Goal: Navigation & Orientation: Find specific page/section

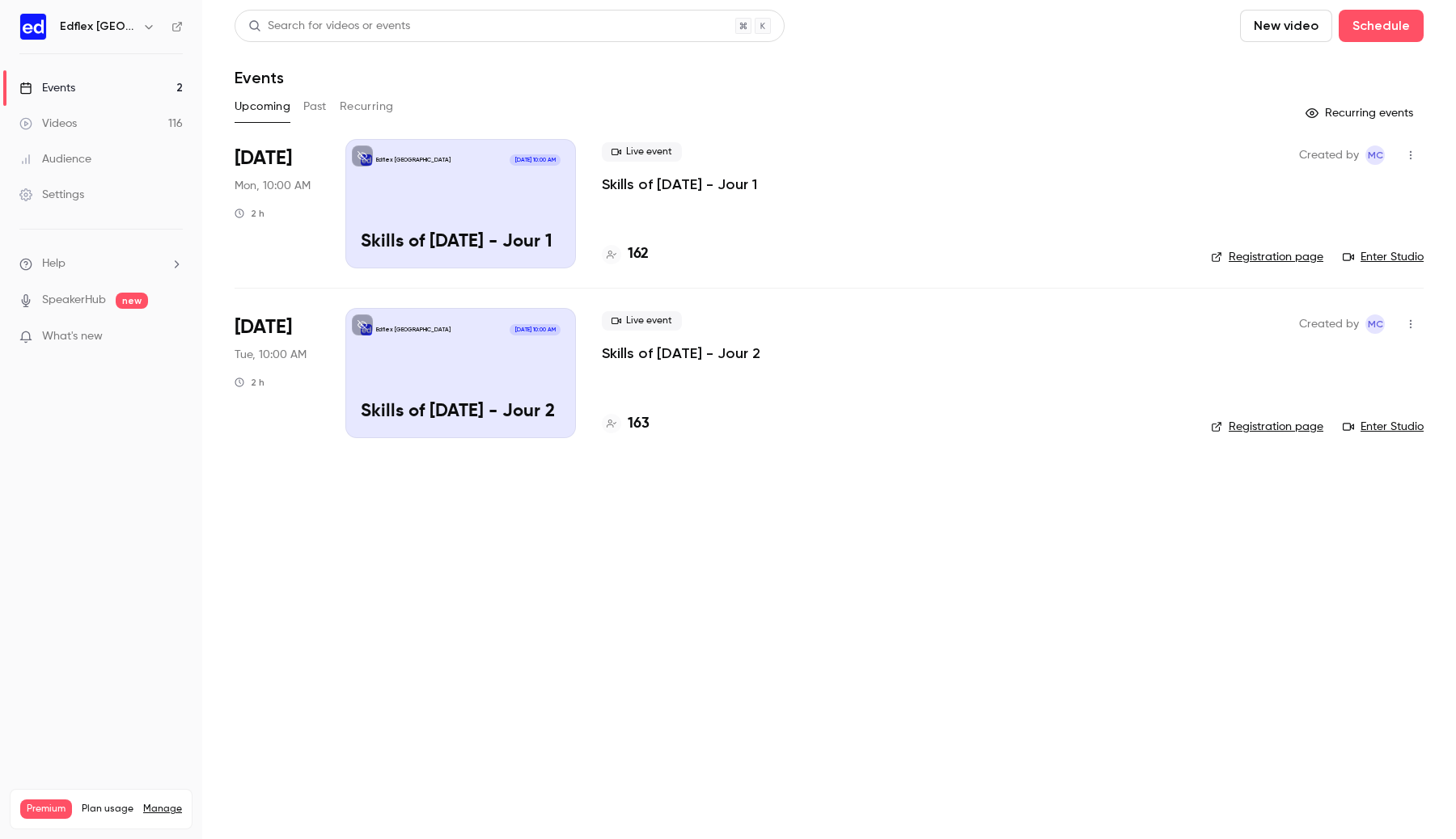
click at [152, 32] on div "Edflex [GEOGRAPHIC_DATA]" at bounding box center [108, 27] width 99 height 20
click at [145, 29] on icon "button" at bounding box center [148, 27] width 13 height 13
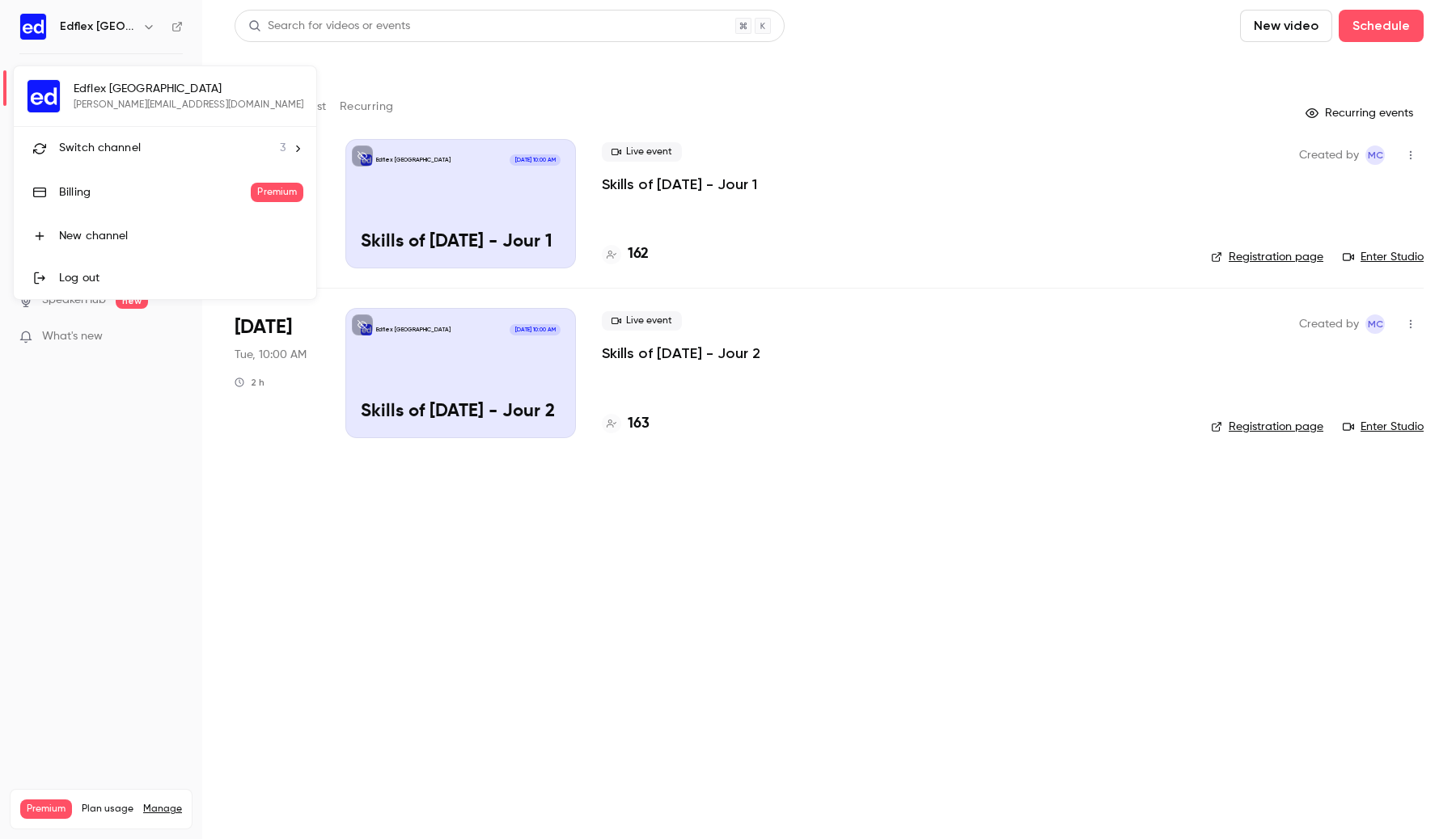
click at [148, 132] on li "Switch channel 3" at bounding box center [164, 148] width 302 height 43
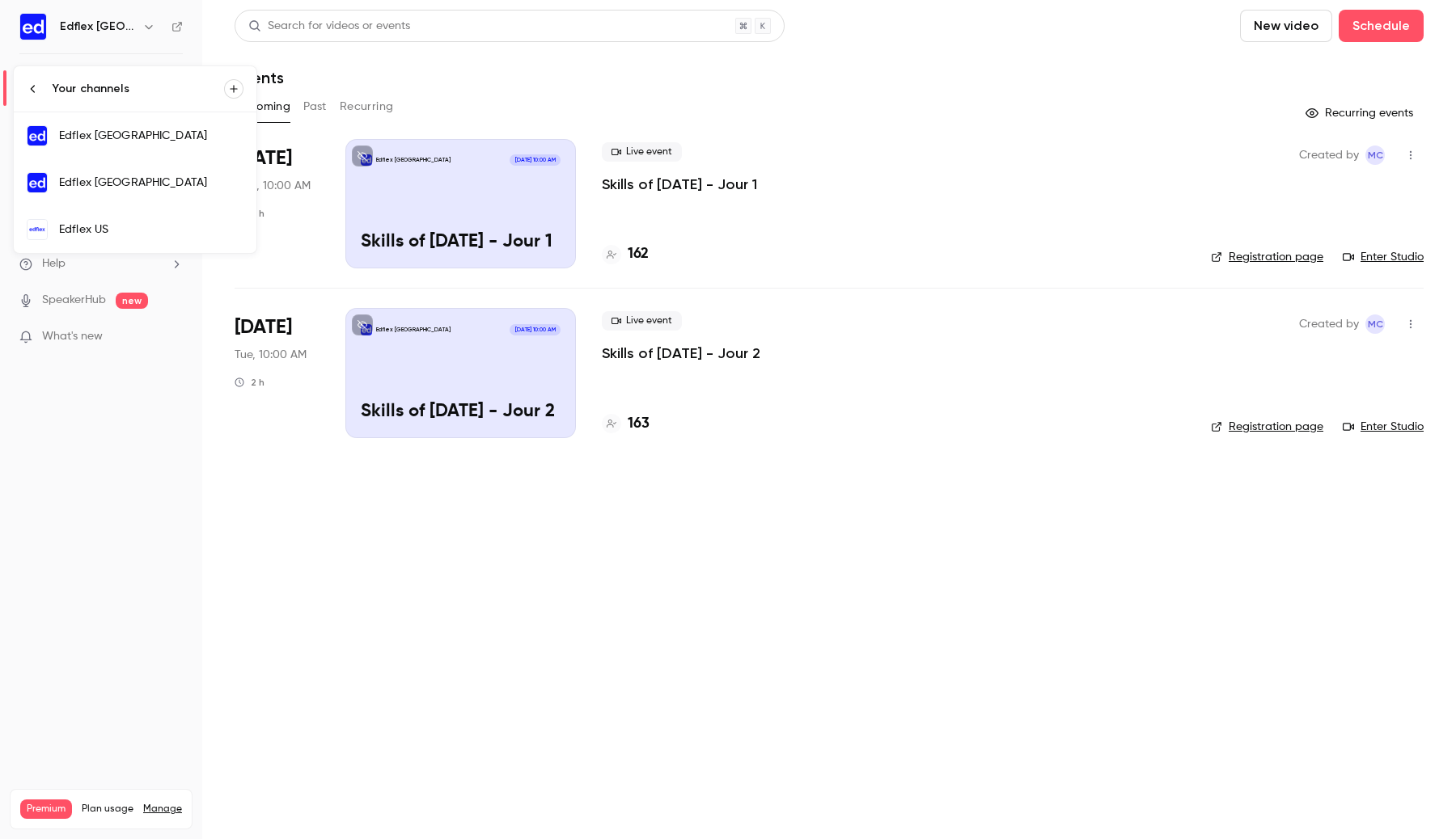
click at [137, 138] on div "Edflex France" at bounding box center [150, 136] width 184 height 16
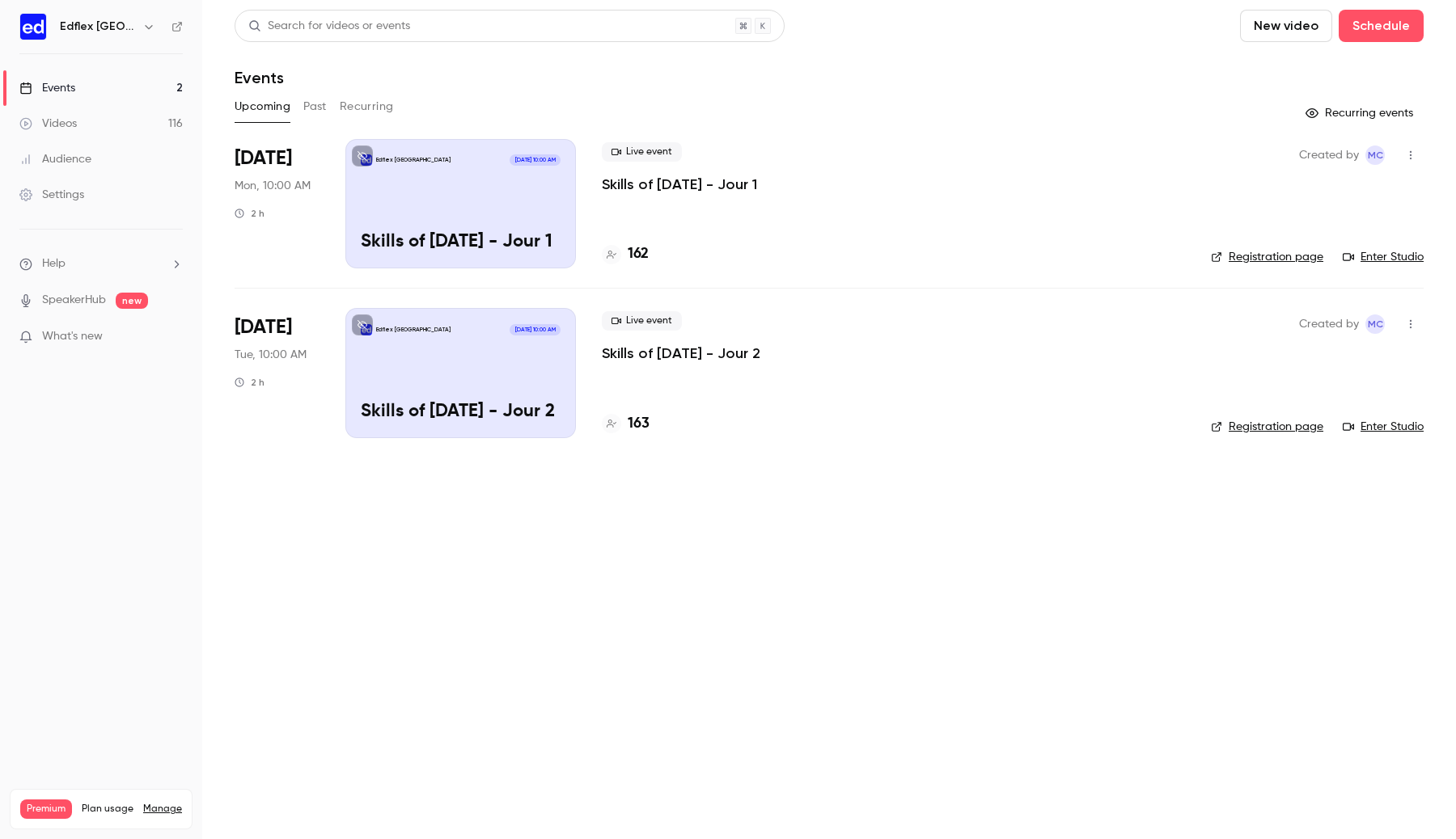
click at [142, 22] on icon "button" at bounding box center [148, 27] width 13 height 13
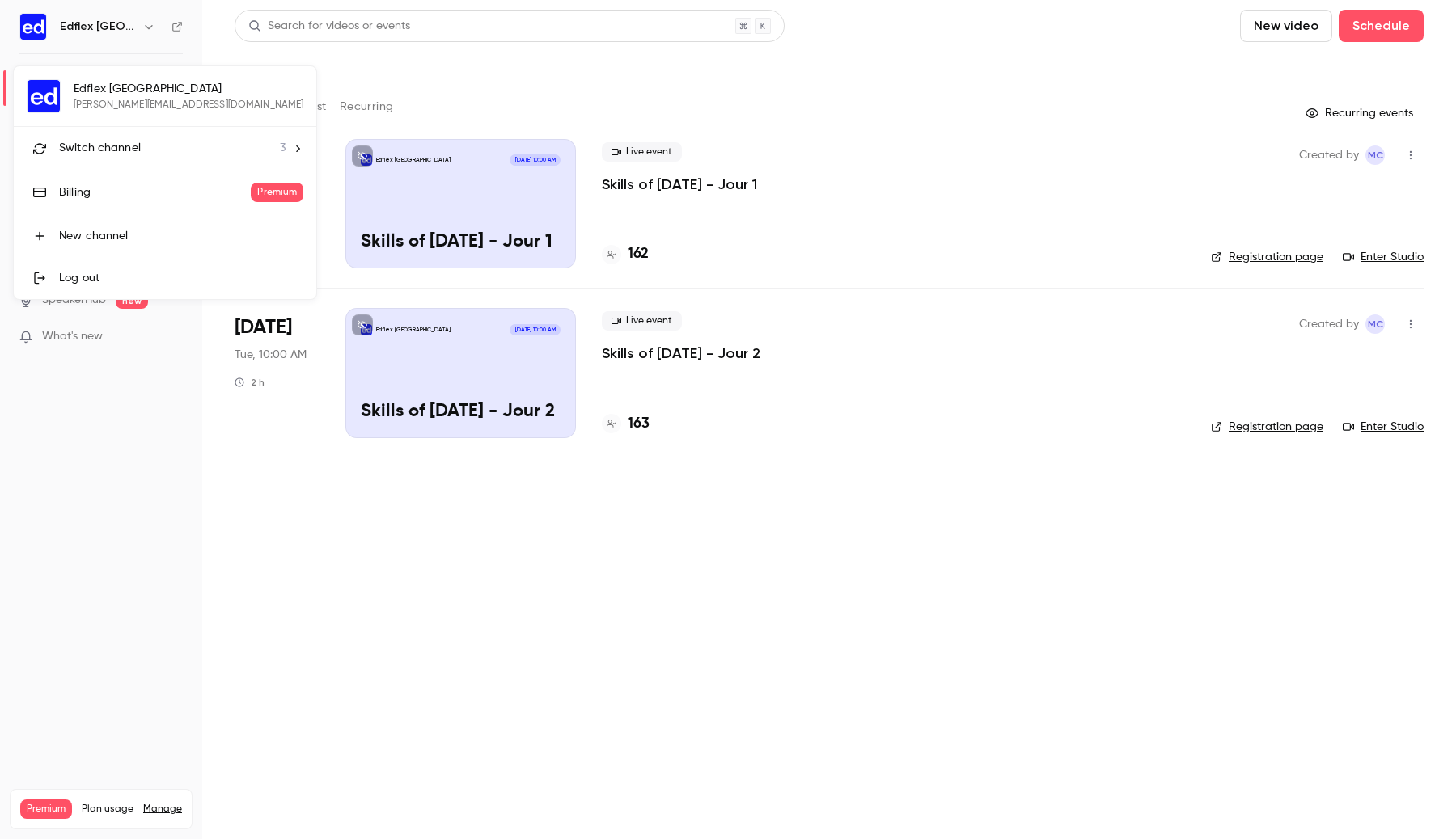
click at [177, 29] on div at bounding box center [728, 420] width 1456 height 839
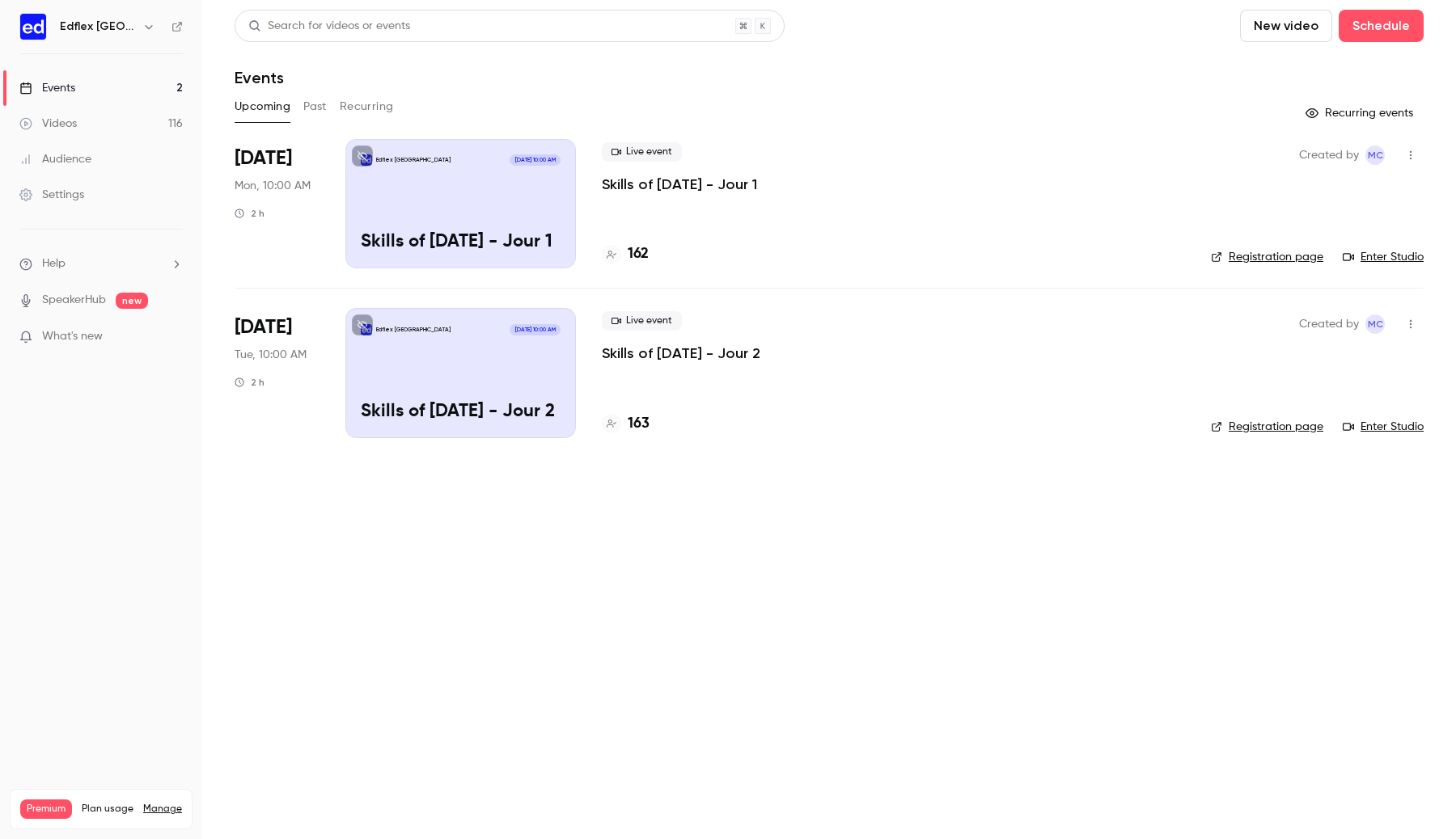
click at [177, 28] on icon at bounding box center [177, 27] width 12 height 12
click at [151, 25] on button "button" at bounding box center [149, 27] width 20 height 20
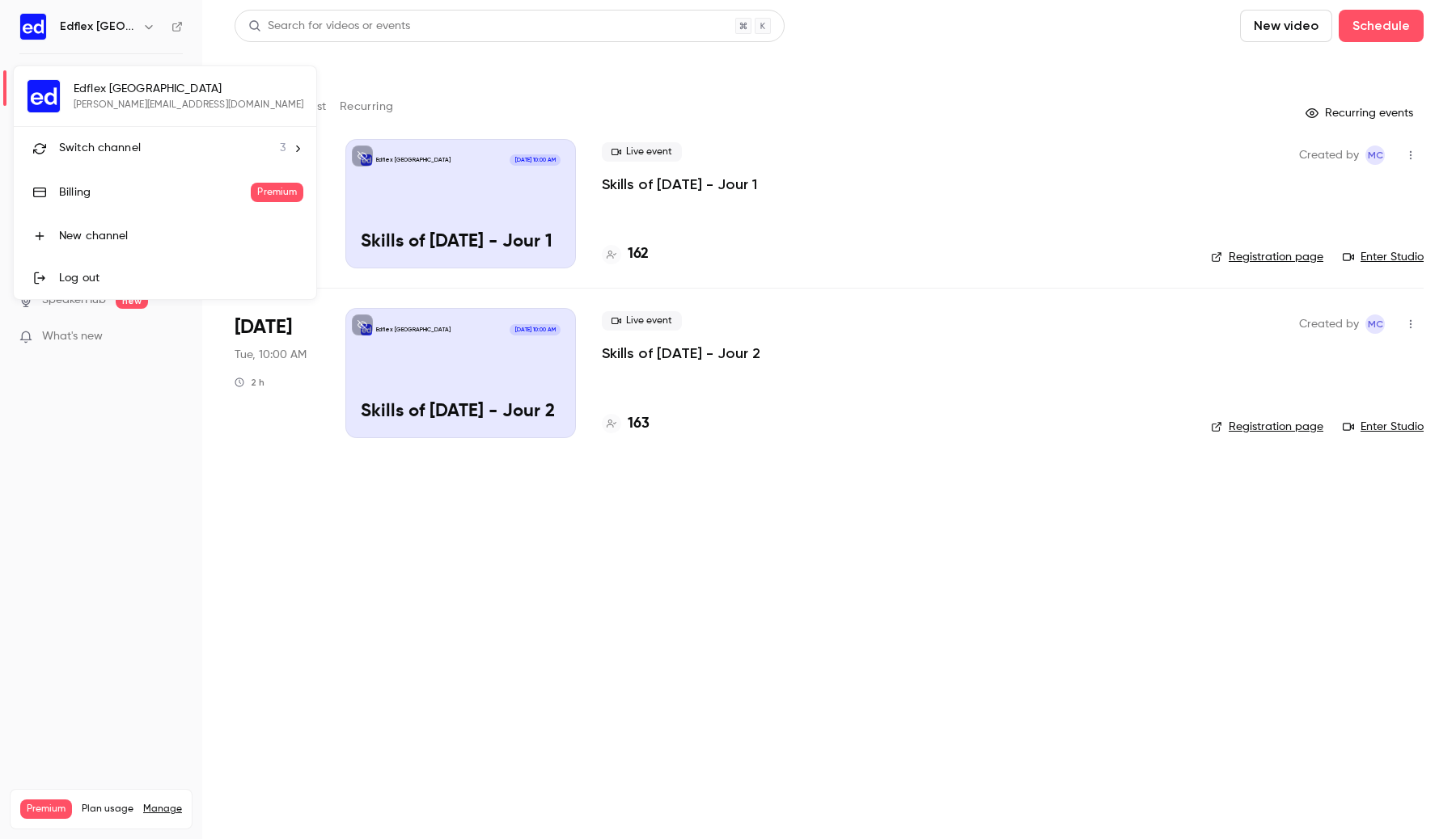
click at [148, 140] on div "Switch channel 3" at bounding box center [172, 148] width 227 height 17
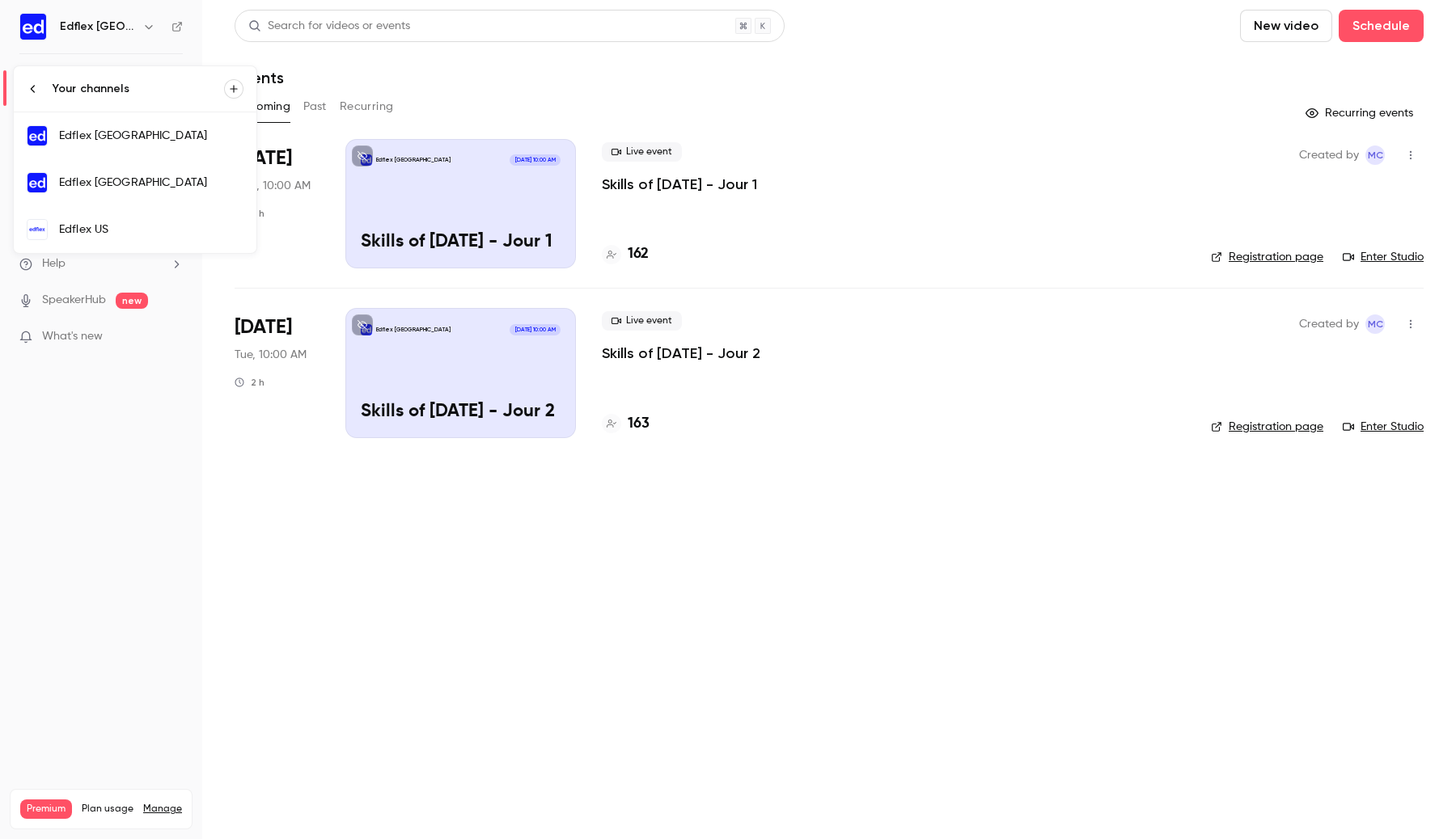
click at [116, 175] on div "Edflex Italy" at bounding box center [150, 183] width 184 height 16
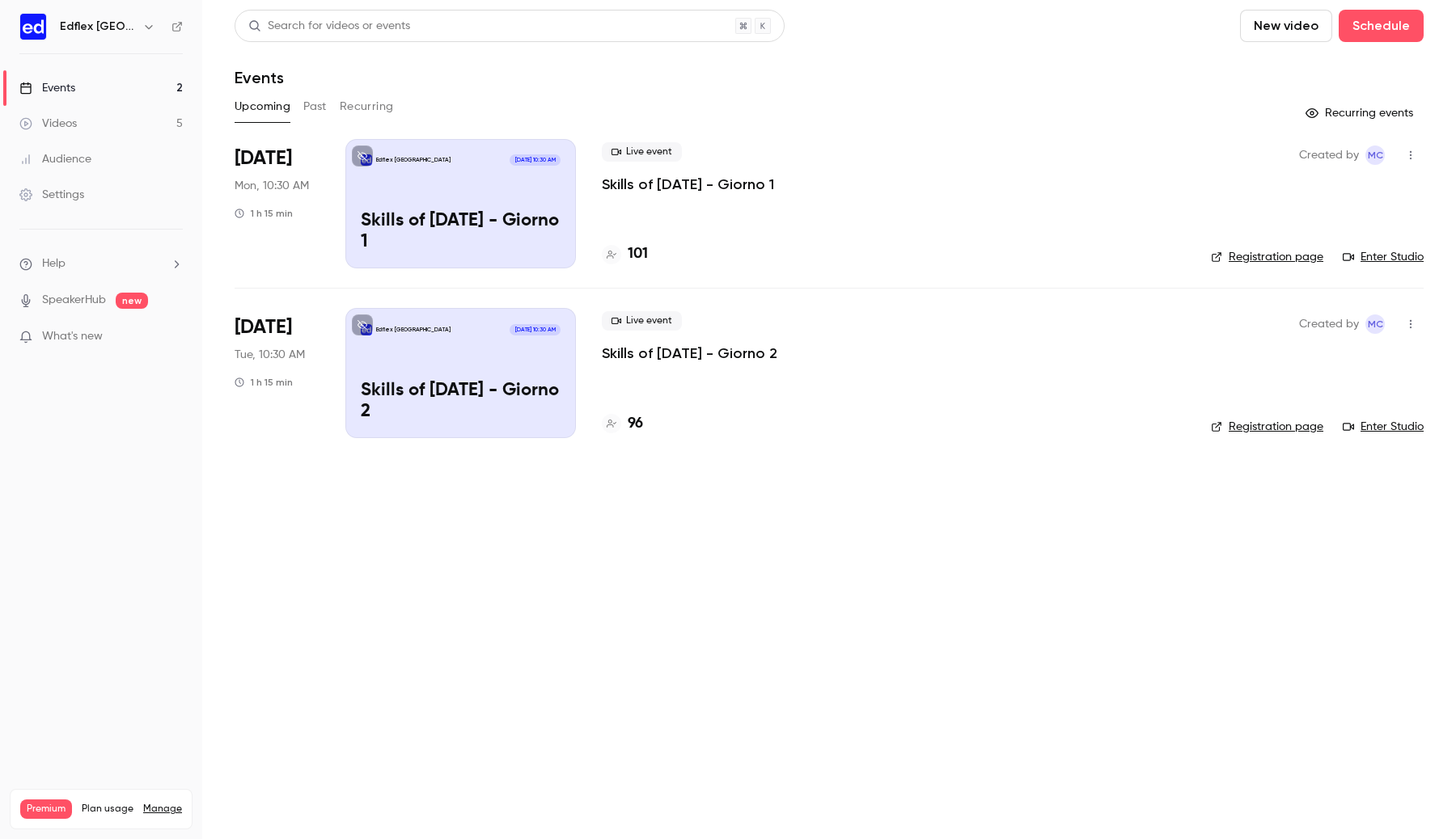
click at [174, 26] on icon at bounding box center [177, 27] width 12 height 12
click at [142, 31] on icon "button" at bounding box center [148, 27] width 13 height 13
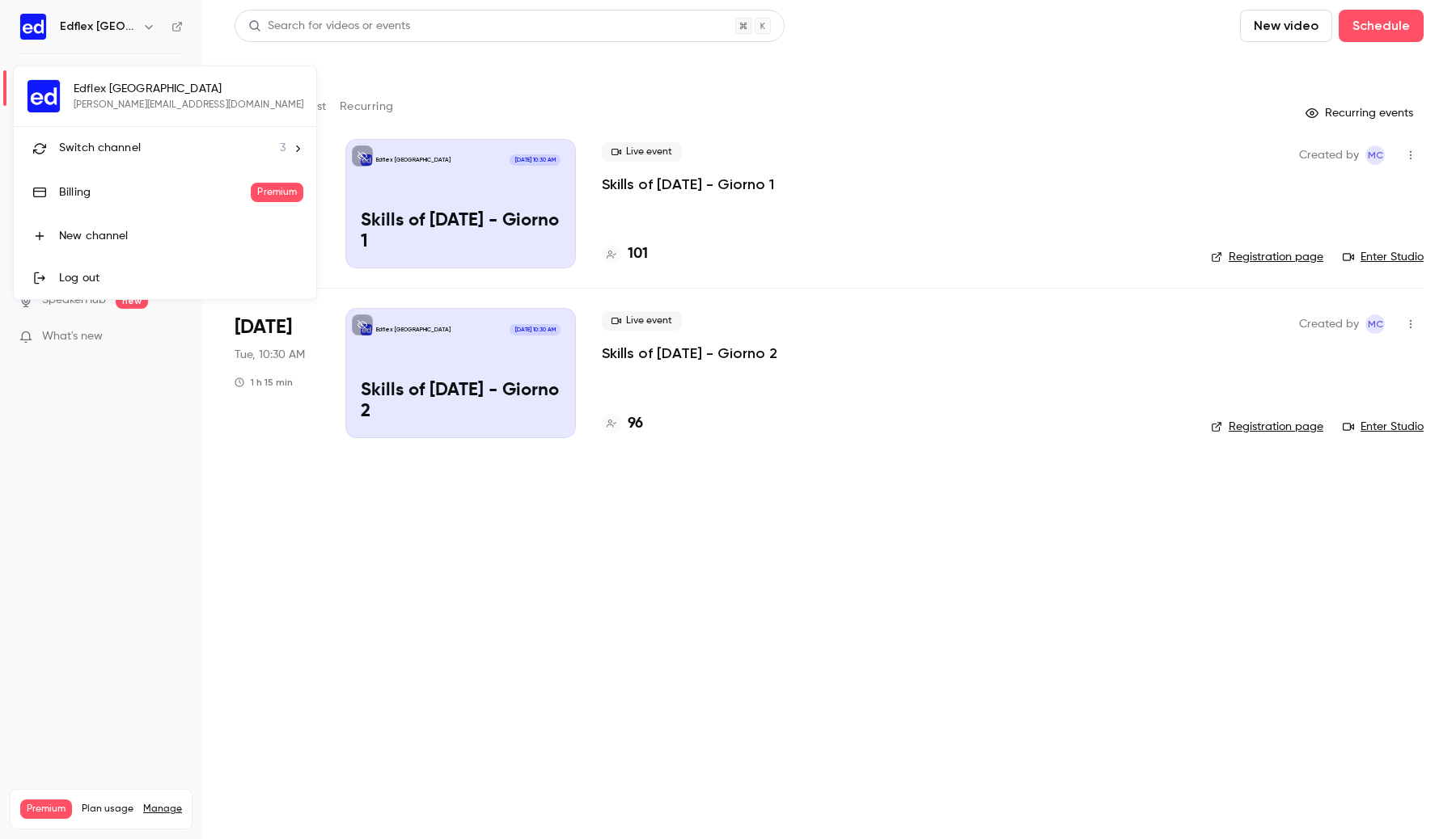
click at [129, 140] on span "Switch channel" at bounding box center [100, 148] width 82 height 17
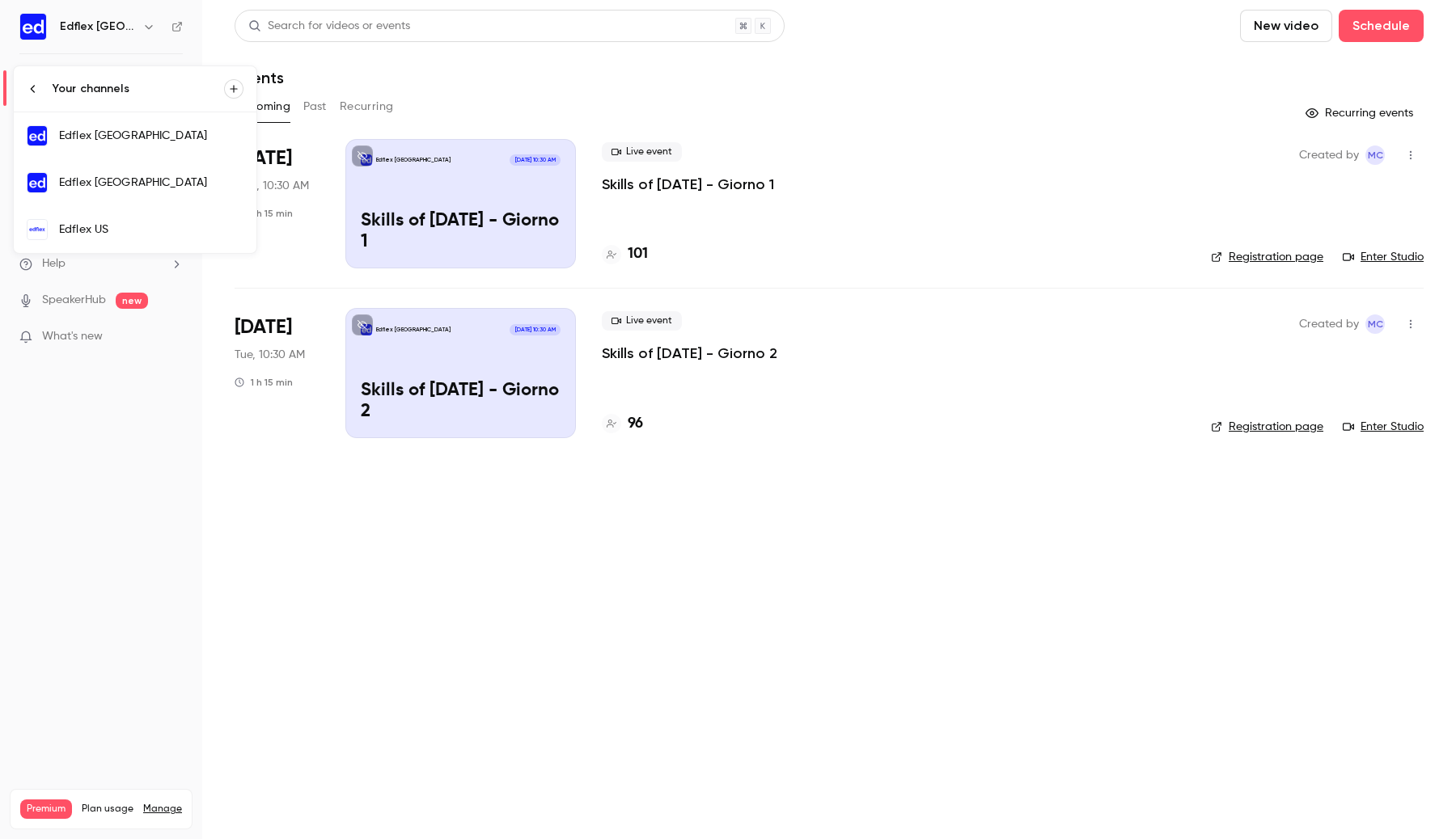
click at [95, 220] on link "Edflex US" at bounding box center [134, 229] width 243 height 47
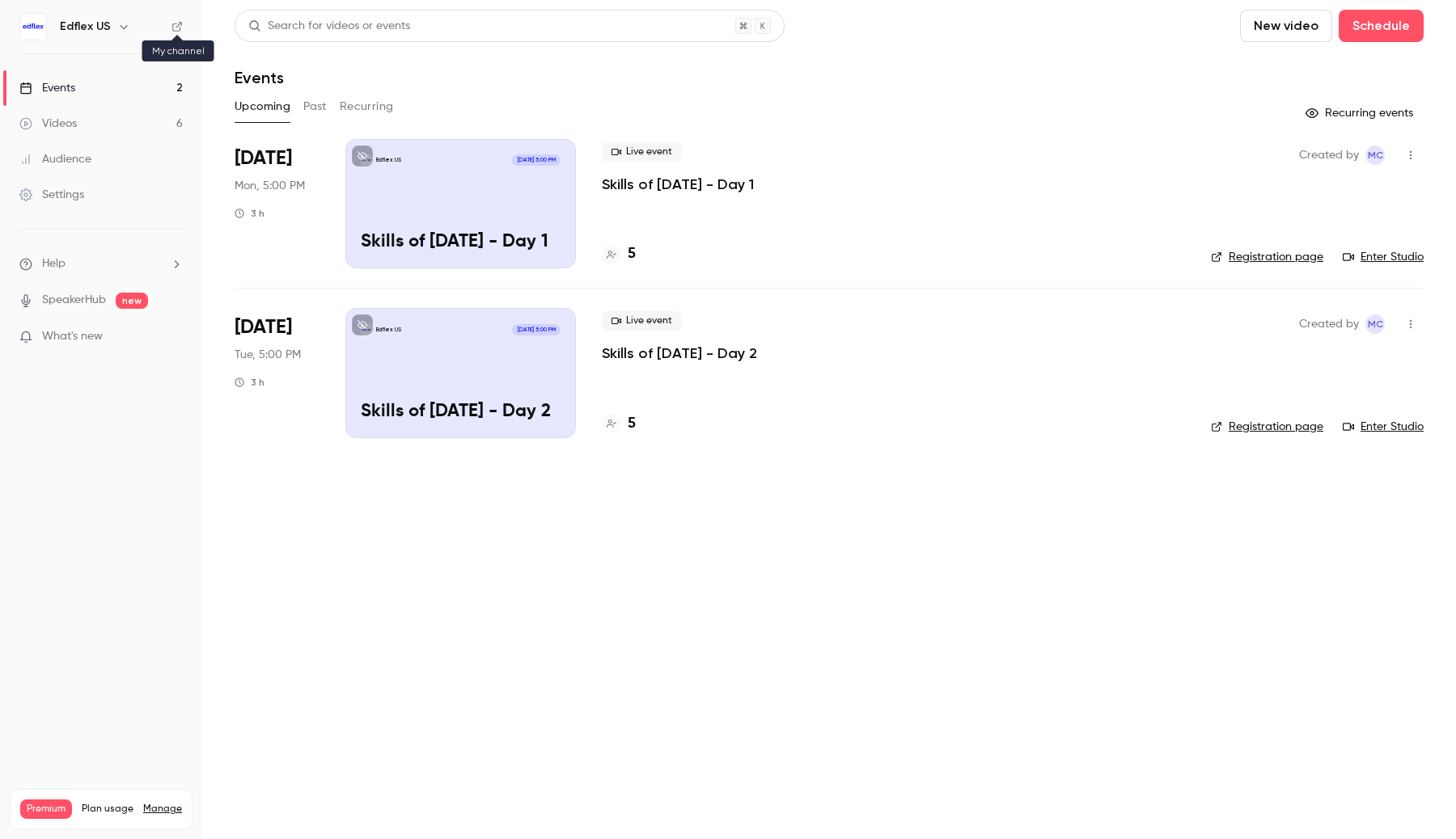
click at [174, 28] on icon at bounding box center [177, 27] width 12 height 12
